Goal: Check status: Check status

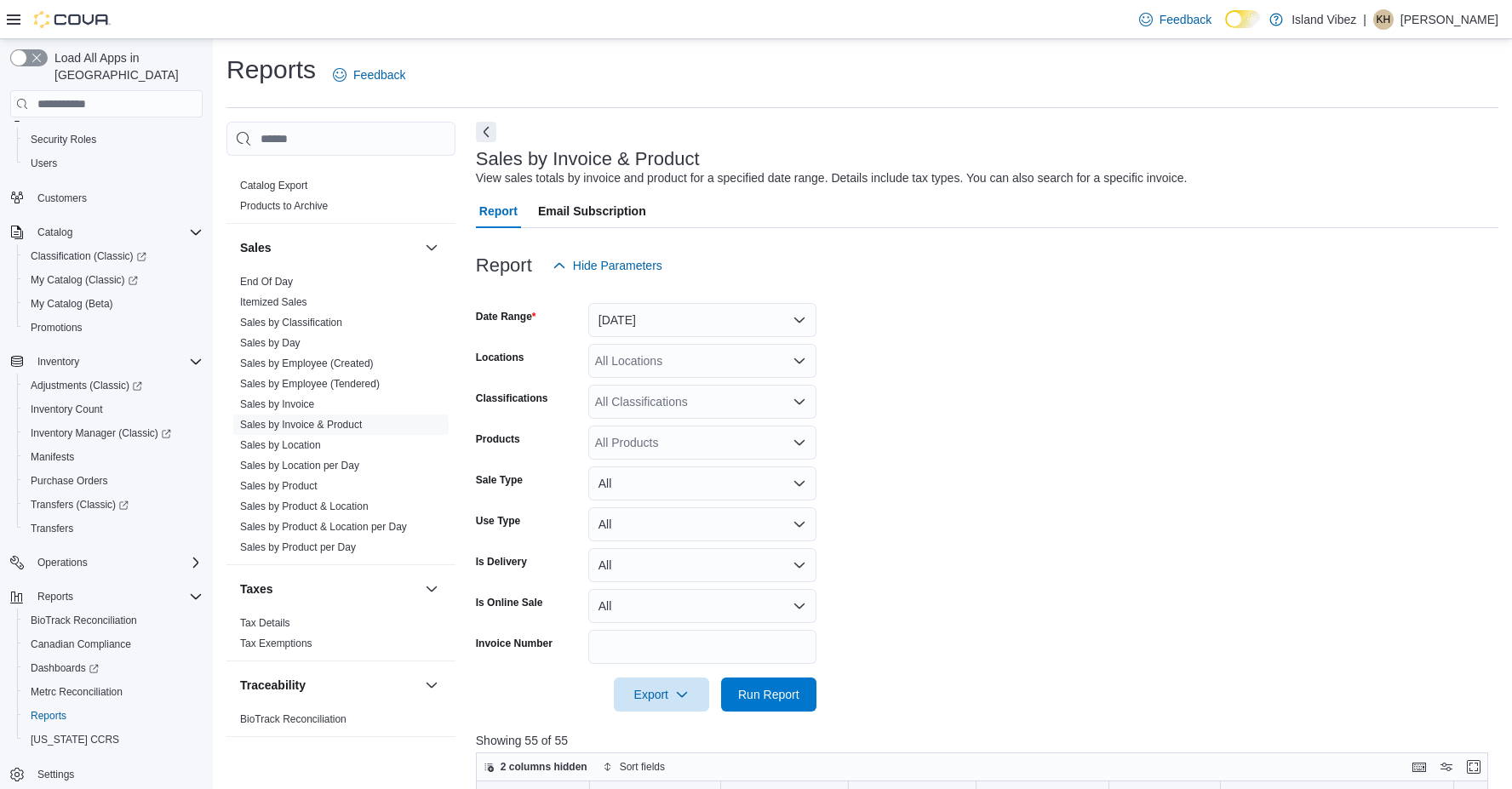
click at [798, 317] on button "[DATE]" at bounding box center [701, 321] width 228 height 34
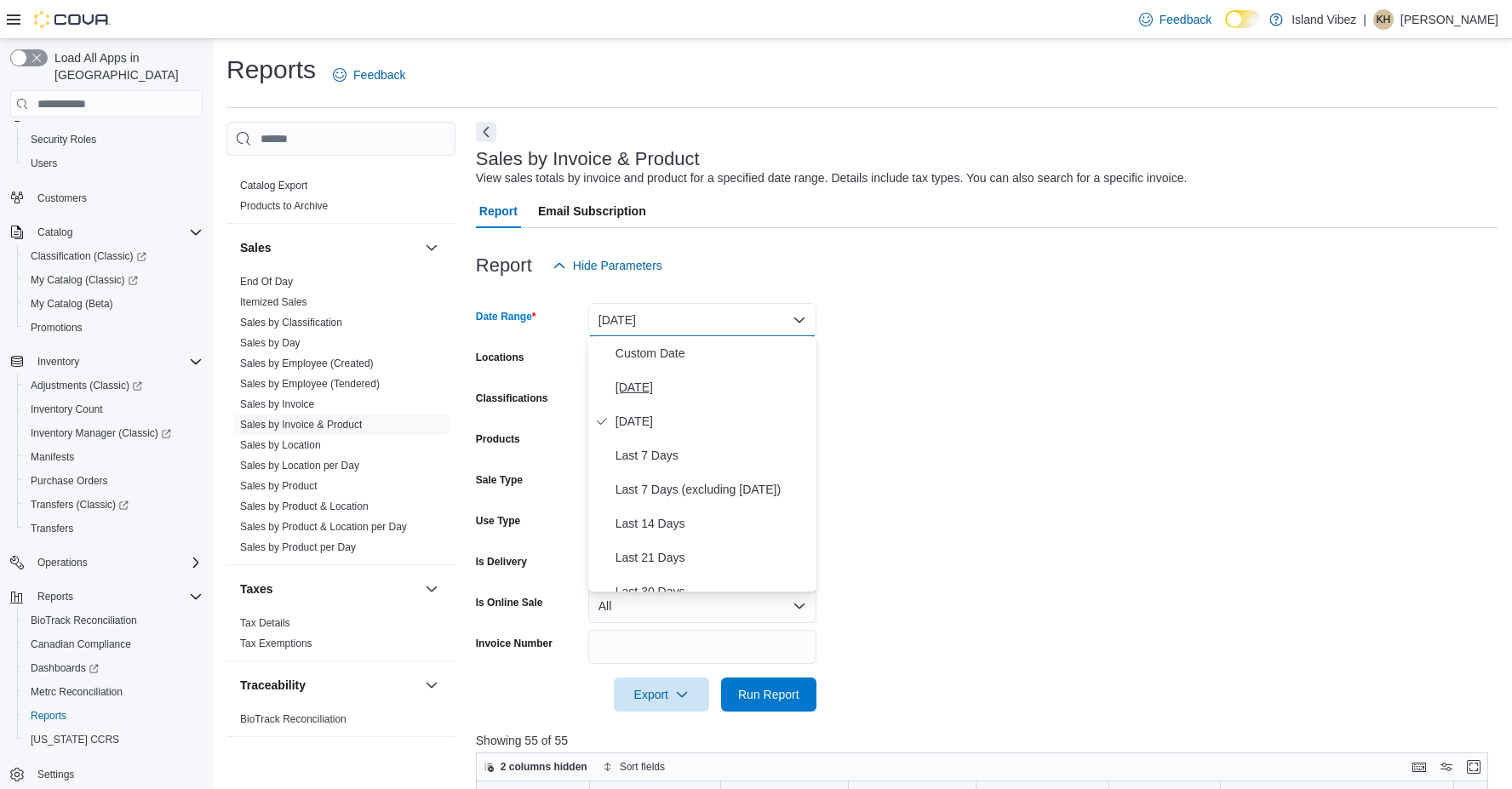
click at [658, 383] on span "[DATE]" at bounding box center [712, 388] width 194 height 21
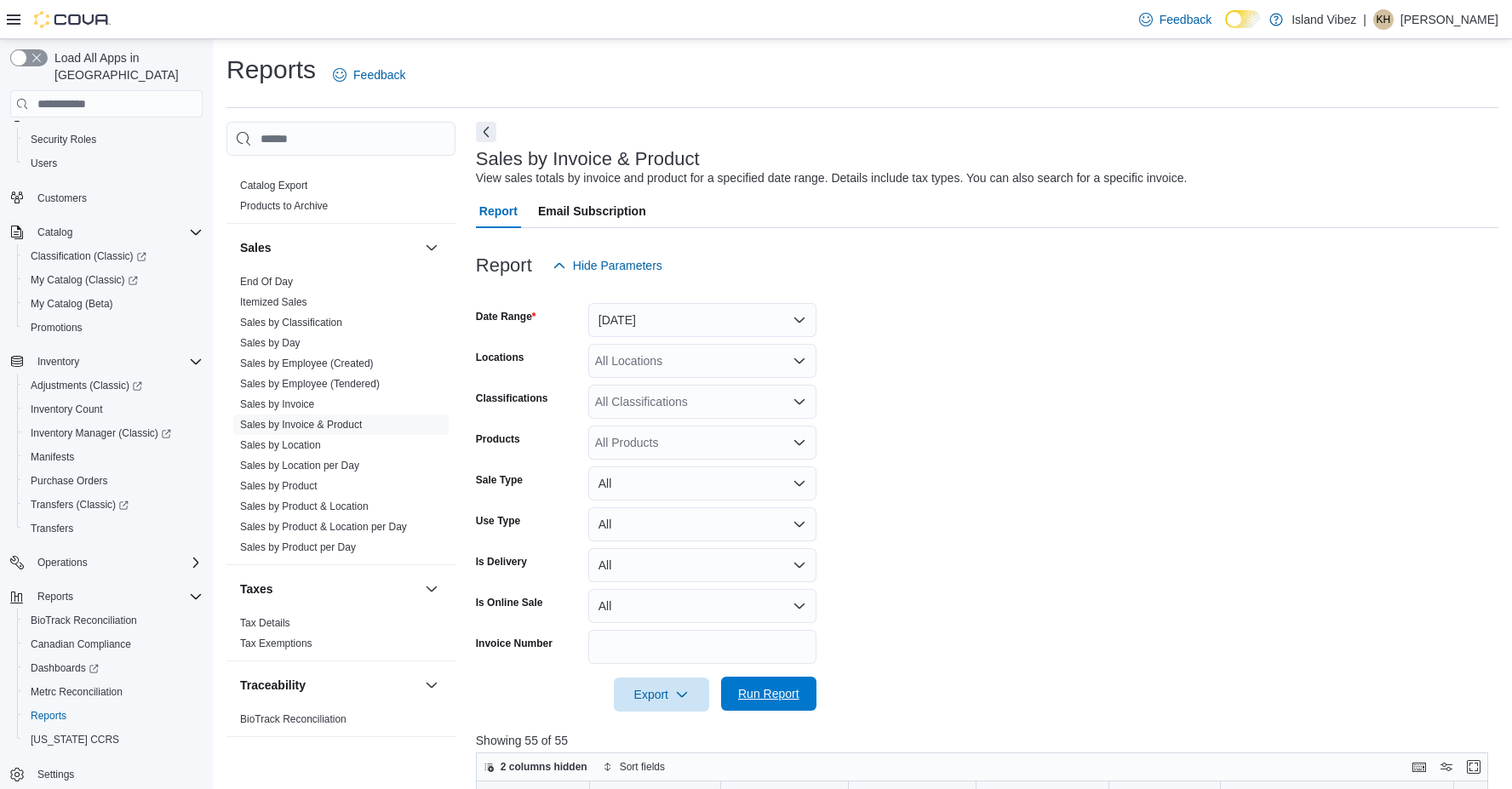
click at [762, 687] on span "Run Report" at bounding box center [768, 694] width 62 height 17
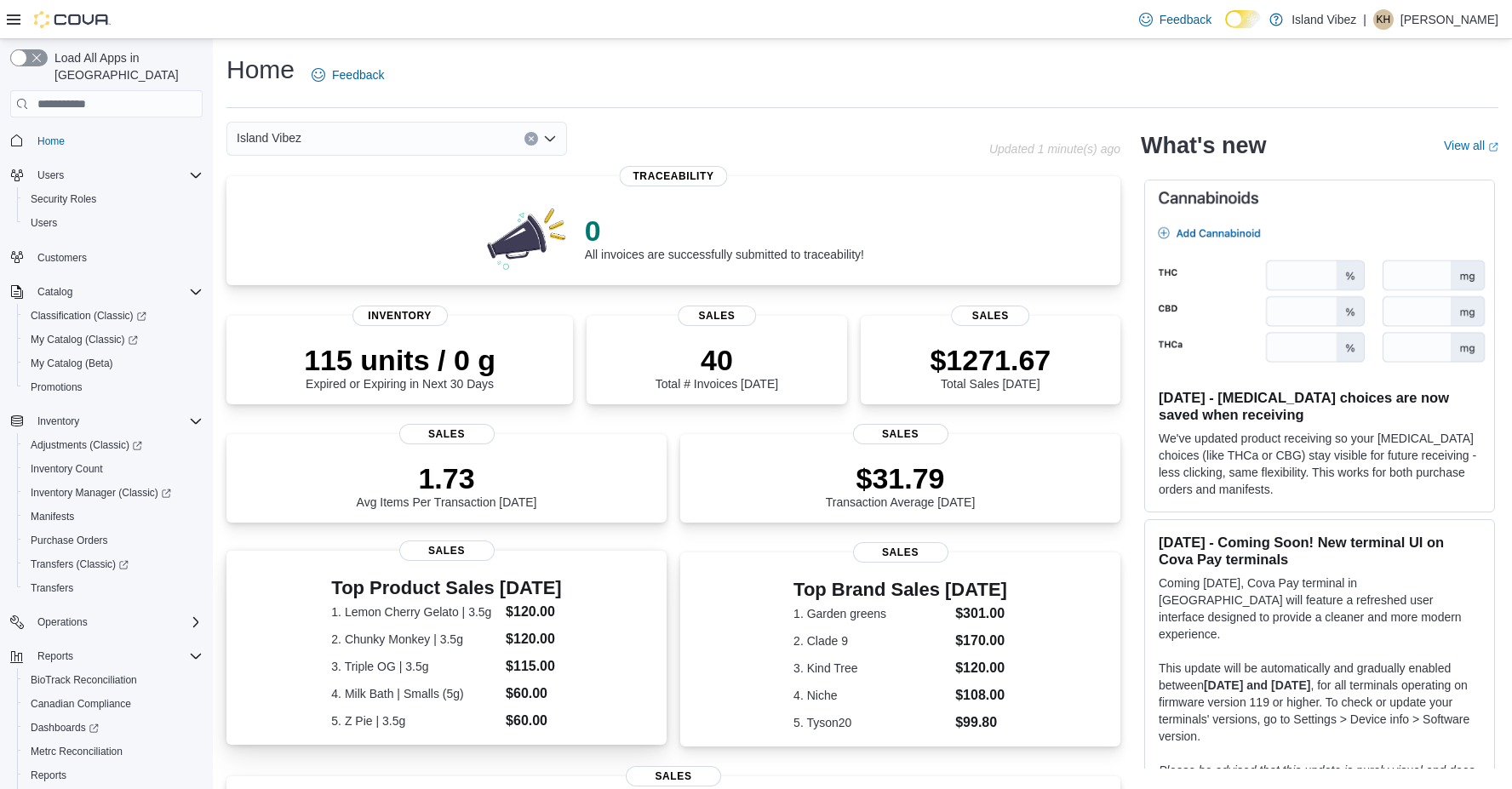
click at [388, 592] on h3 "Top Product Sales Today" at bounding box center [446, 589] width 229 height 21
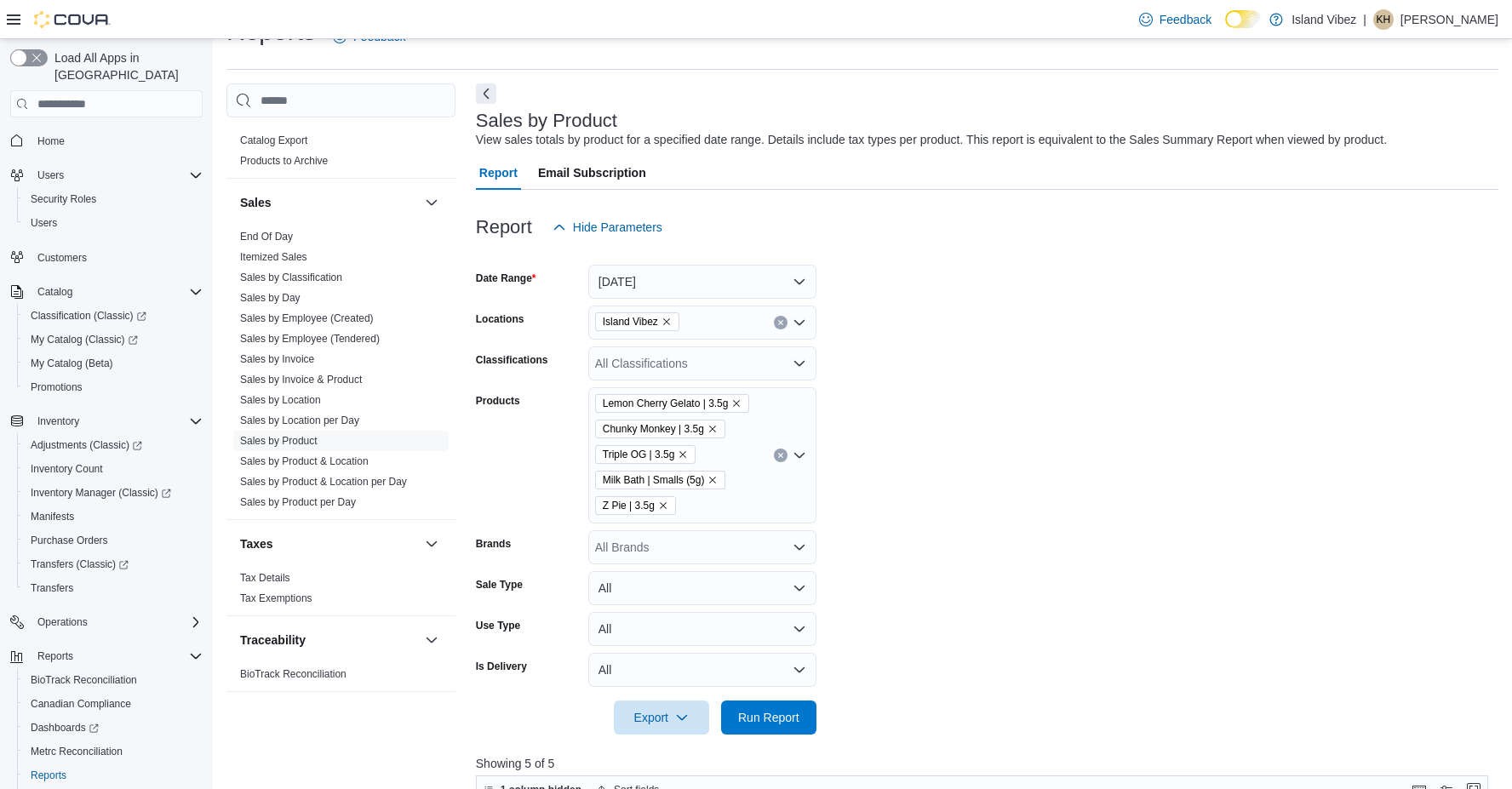
scroll to position [1126, 0]
click at [332, 385] on link "Sales by Invoice & Product" at bounding box center [301, 379] width 121 height 12
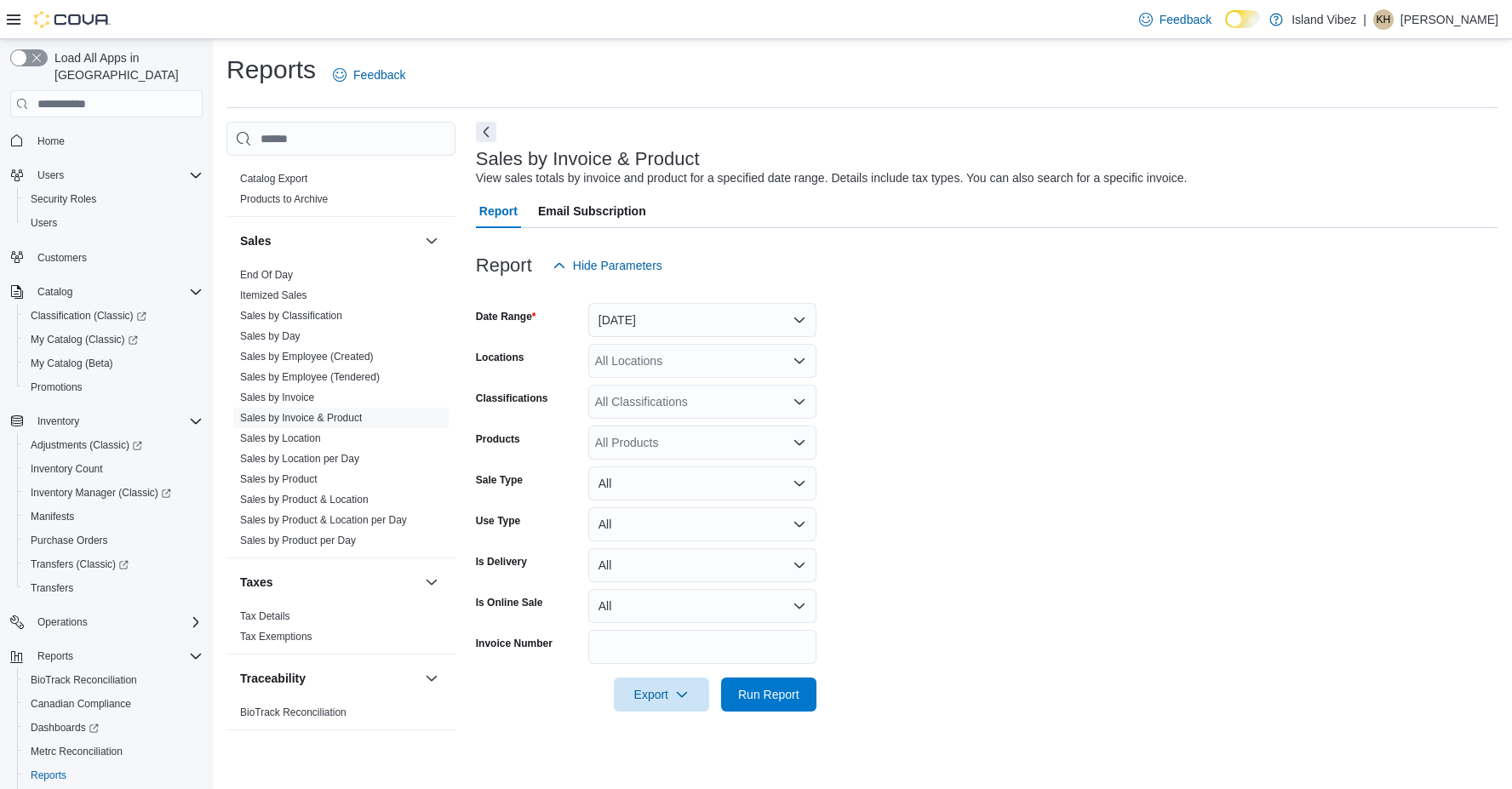
click at [796, 321] on button "[DATE]" at bounding box center [701, 321] width 228 height 34
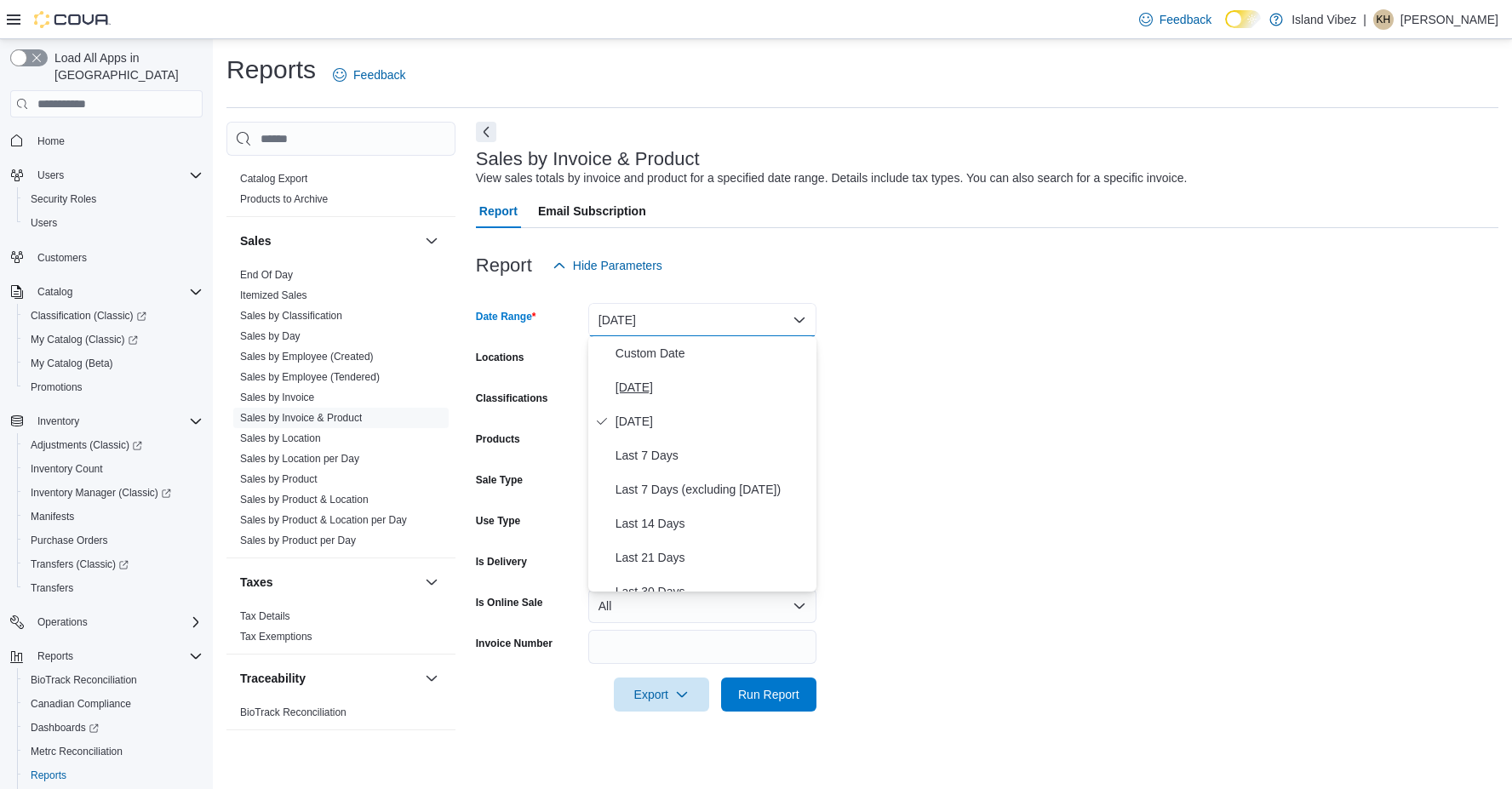
click at [643, 379] on span "[DATE]" at bounding box center [712, 388] width 194 height 21
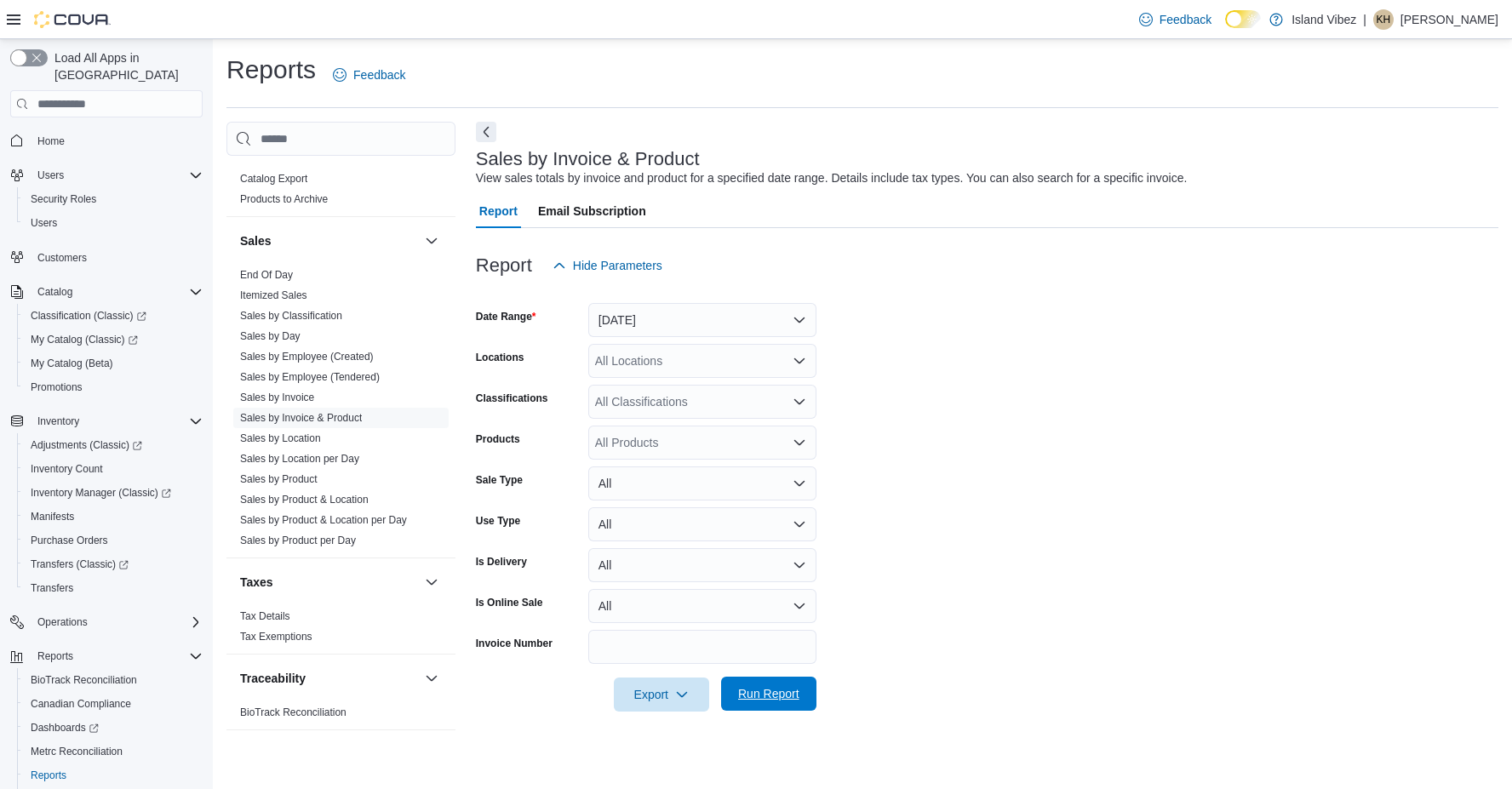
click at [788, 695] on span "Run Report" at bounding box center [768, 694] width 62 height 17
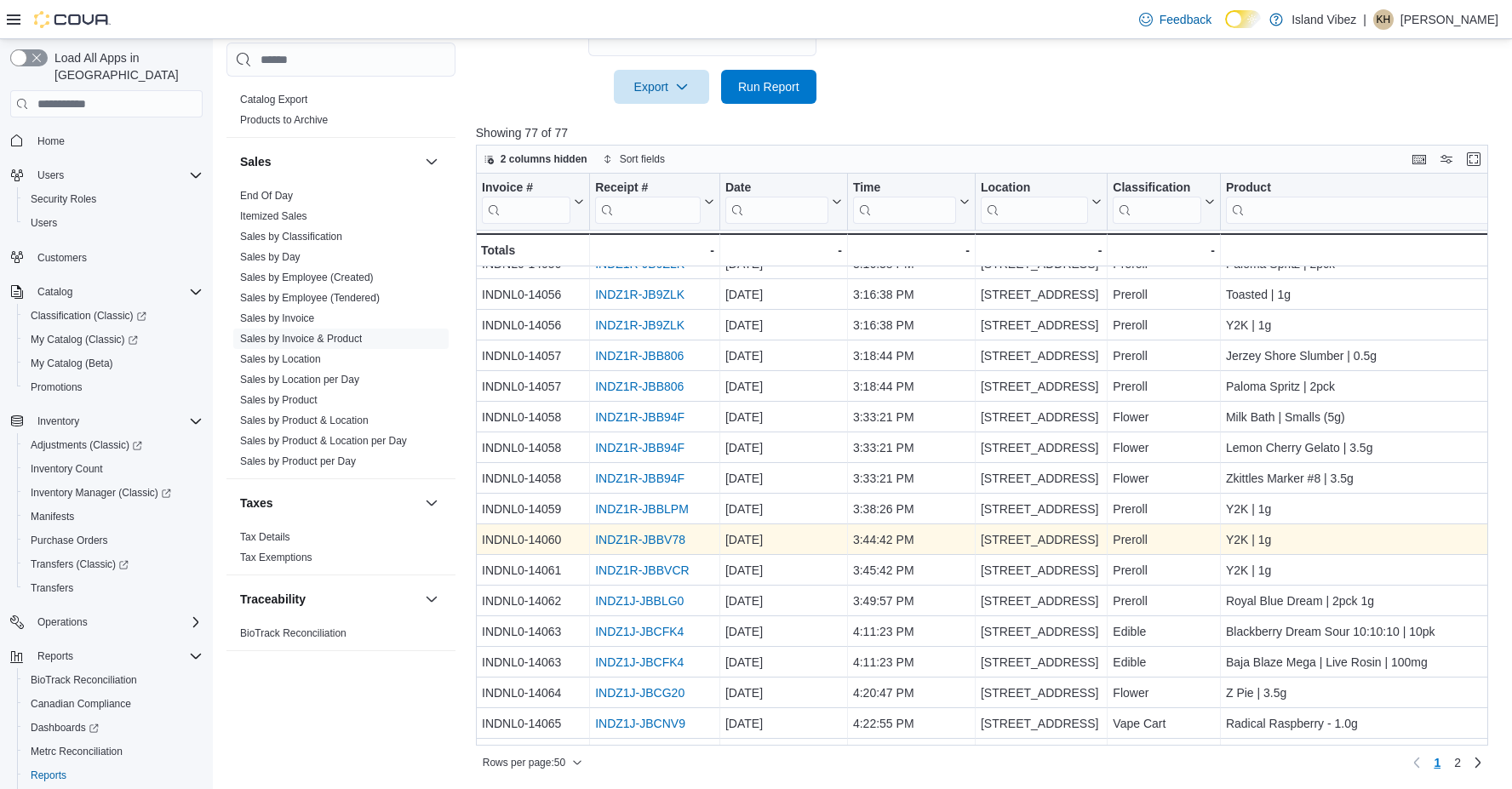
scroll to position [632, 0]
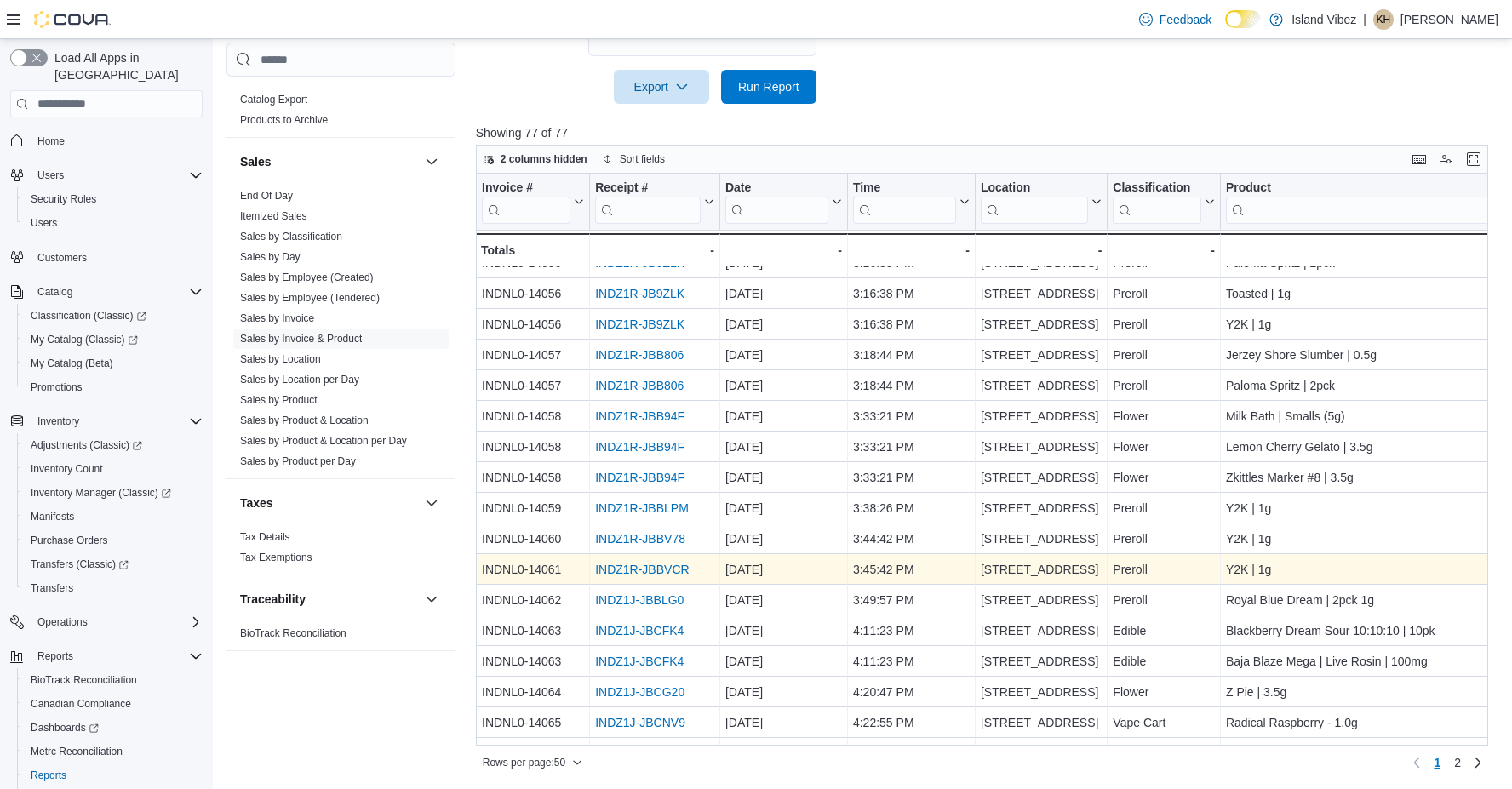
click at [683, 566] on link "INDZ1R-JBBVCR" at bounding box center [642, 570] width 94 height 13
